Goal: Book appointment/travel/reservation

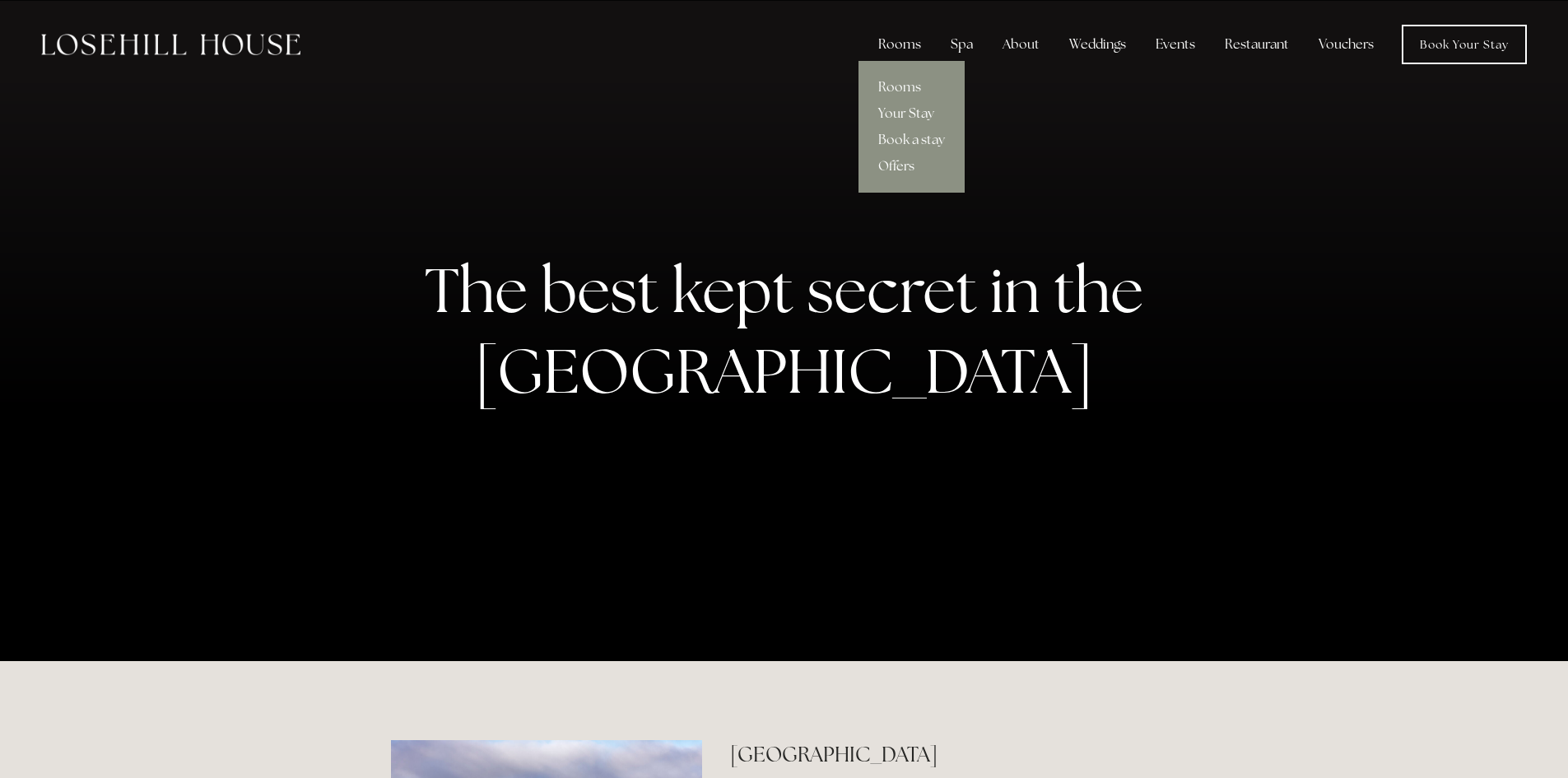
click at [917, 41] on div "Rooms" at bounding box center [899, 44] width 69 height 33
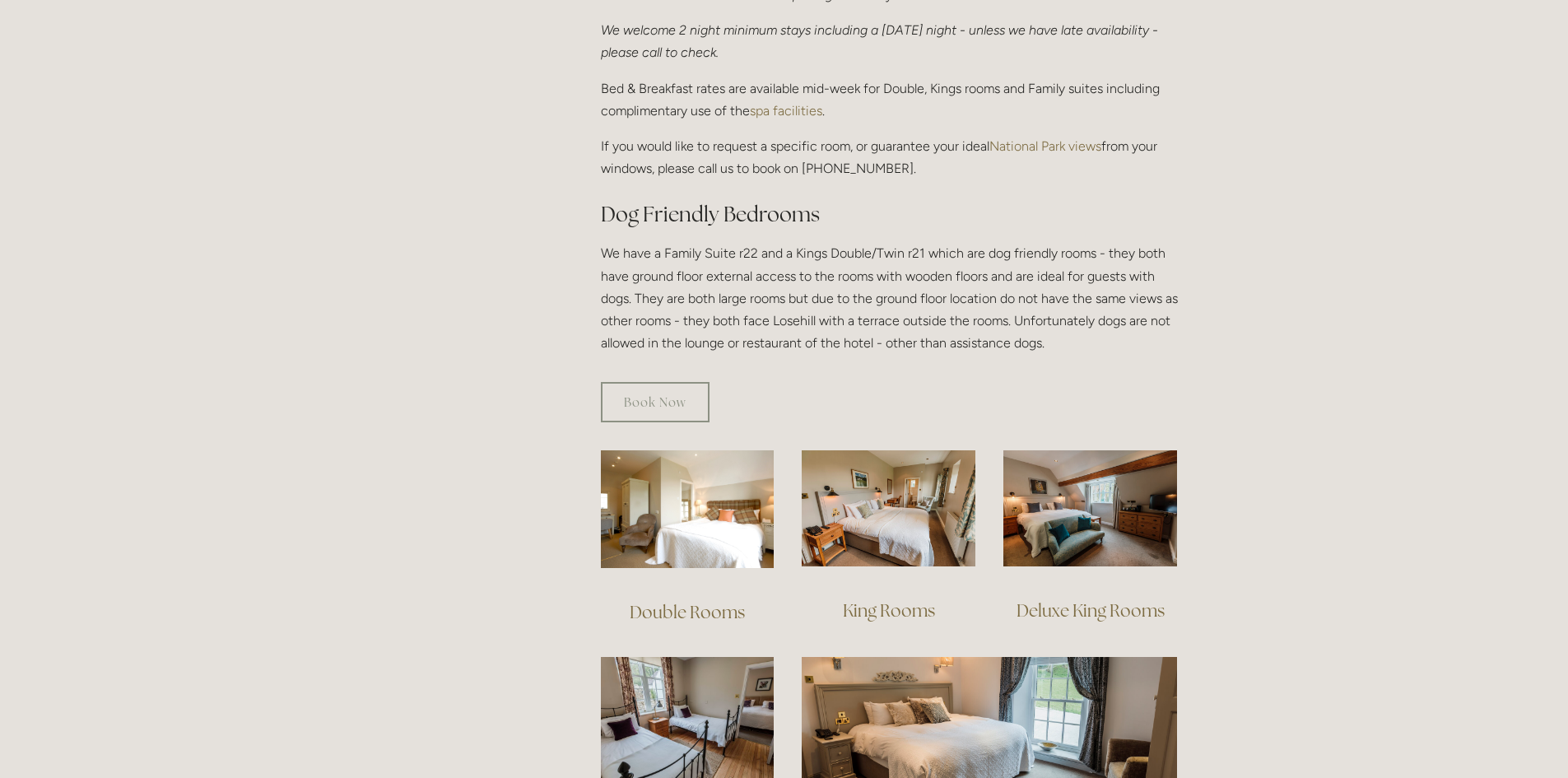
scroll to position [905, 0]
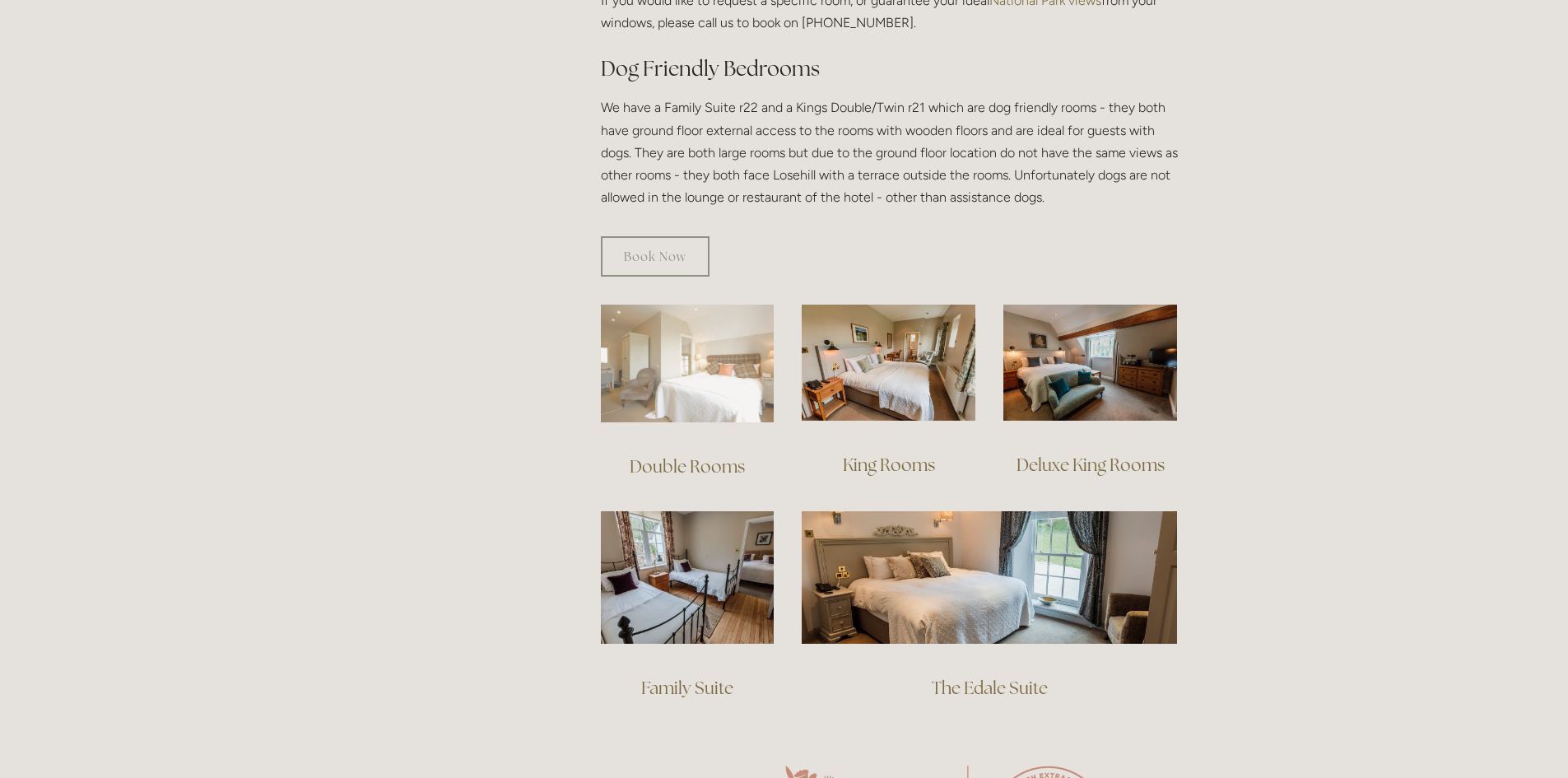
click at [683, 346] on img at bounding box center [688, 363] width 174 height 117
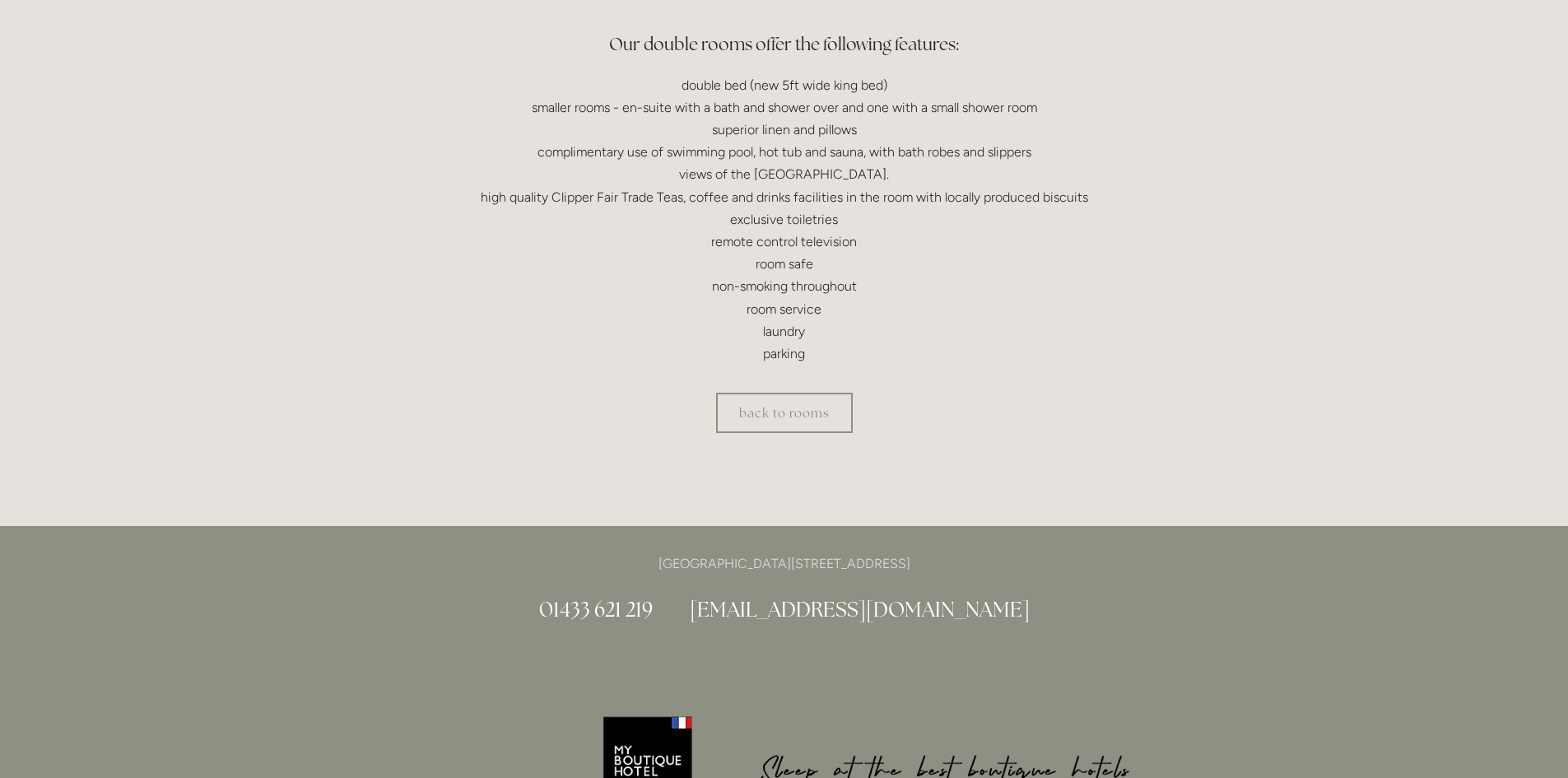
scroll to position [493, 0]
